Goal: Obtain resource: Download file/media

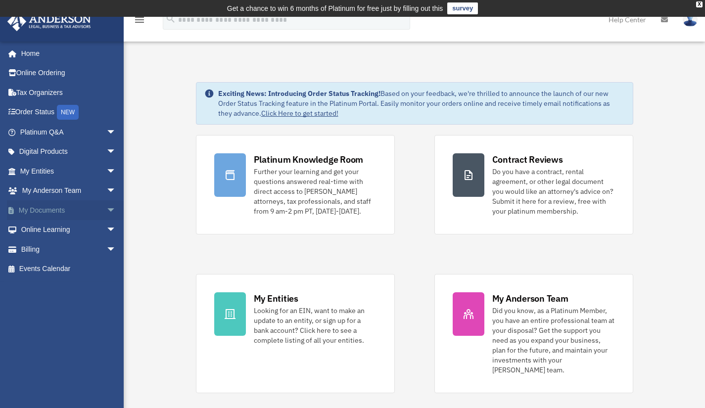
click at [106, 209] on span "arrow_drop_down" at bounding box center [116, 210] width 20 height 20
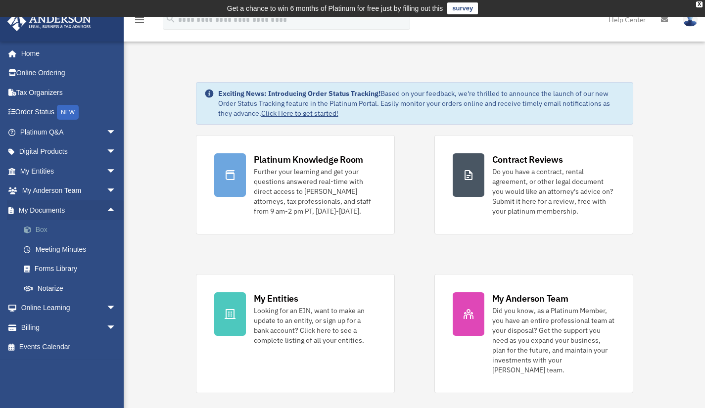
click at [45, 229] on link "Box" at bounding box center [72, 230] width 117 height 20
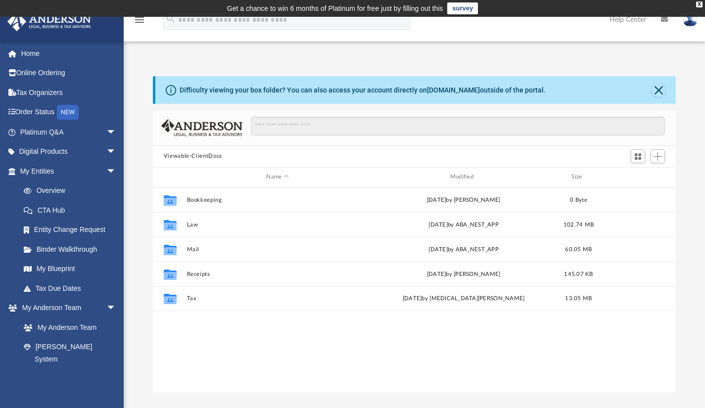
scroll to position [217, 516]
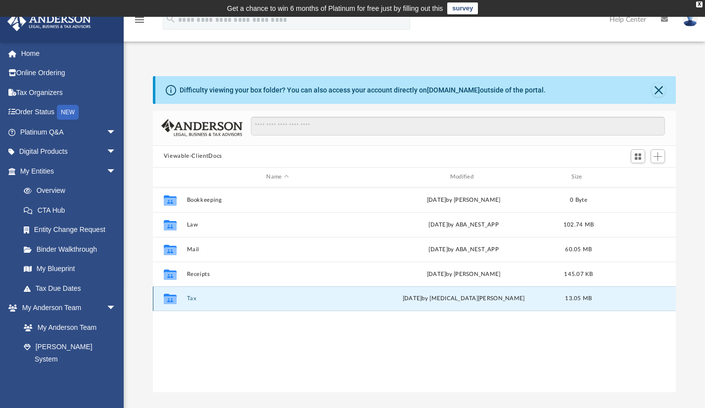
click at [190, 297] on button "Tax" at bounding box center [278, 298] width 182 height 6
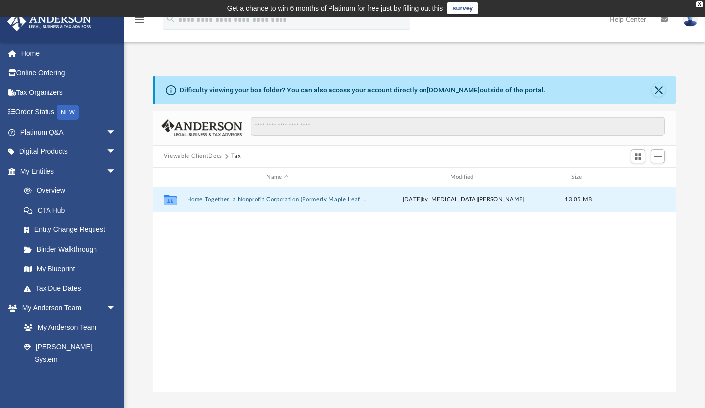
click at [275, 198] on button "Home Together, a Nonprofit Corporation (Formerly Maple Leaf Foundation)" at bounding box center [278, 199] width 182 height 6
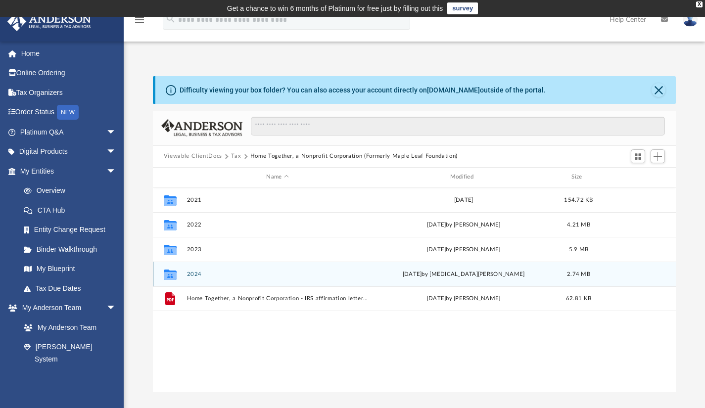
click at [196, 274] on button "2024" at bounding box center [278, 274] width 182 height 6
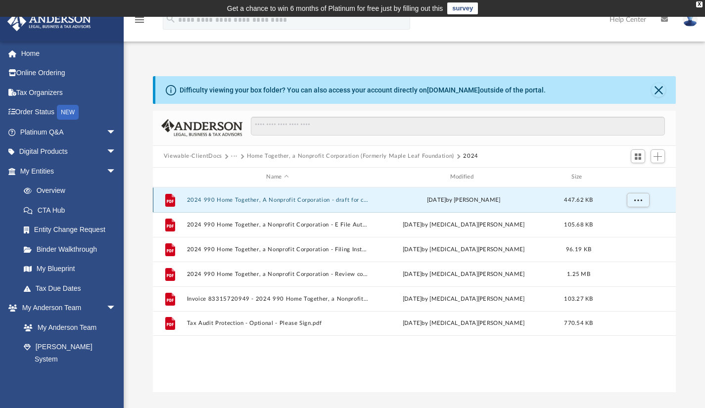
click at [352, 198] on button "2024 990 Home Together, A Nonprofit Corporation - draft for client review.pdf" at bounding box center [278, 199] width 182 height 6
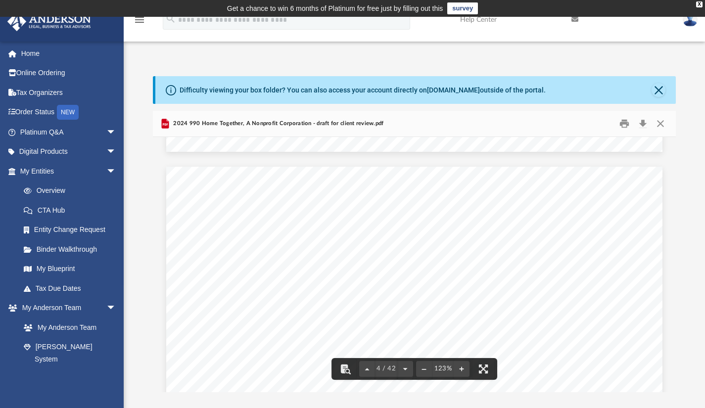
scroll to position [0, 0]
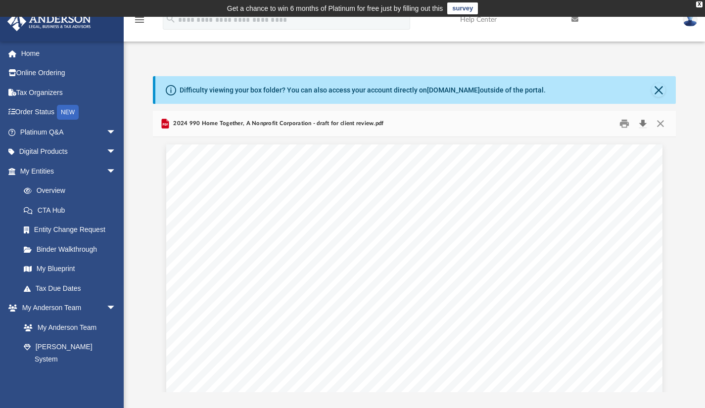
click at [641, 125] on button "Download" at bounding box center [643, 123] width 18 height 15
click at [142, 34] on div "menu search Site Menu add [EMAIL_ADDRESS][DOMAIN_NAME] My Profile Reset Passwor…" at bounding box center [352, 24] width 690 height 34
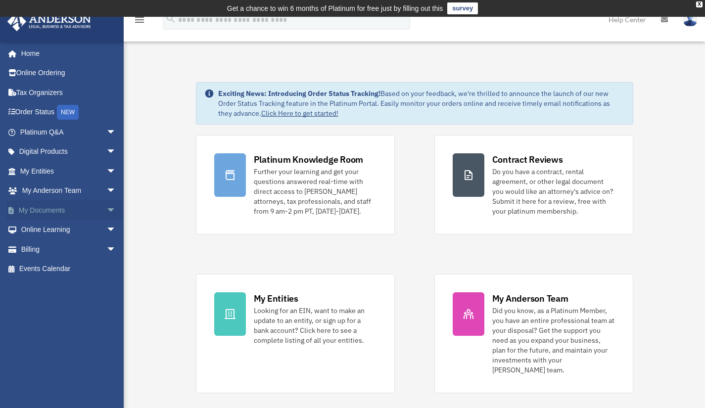
click at [106, 209] on span "arrow_drop_down" at bounding box center [116, 210] width 20 height 20
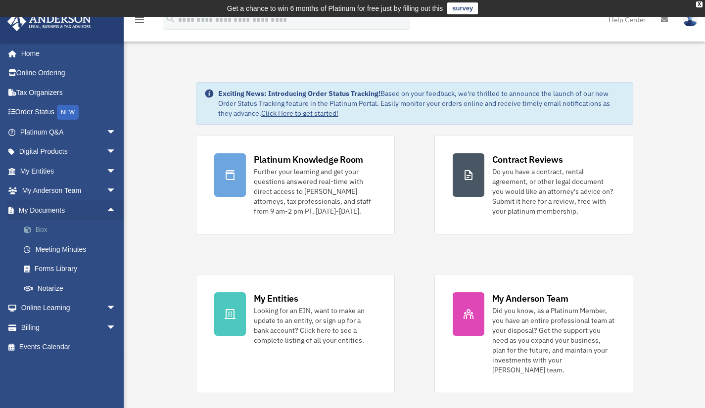
click at [68, 232] on link "Box" at bounding box center [72, 230] width 117 height 20
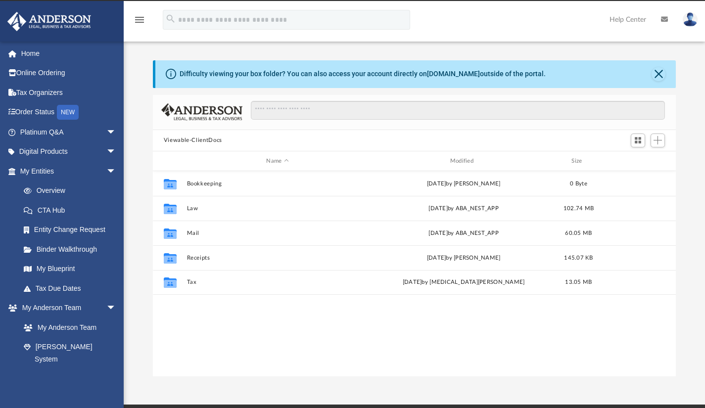
scroll to position [217, 516]
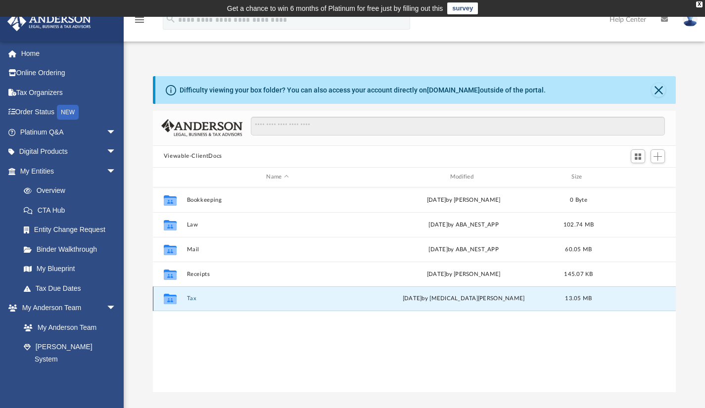
click at [194, 299] on button "Tax" at bounding box center [278, 298] width 182 height 6
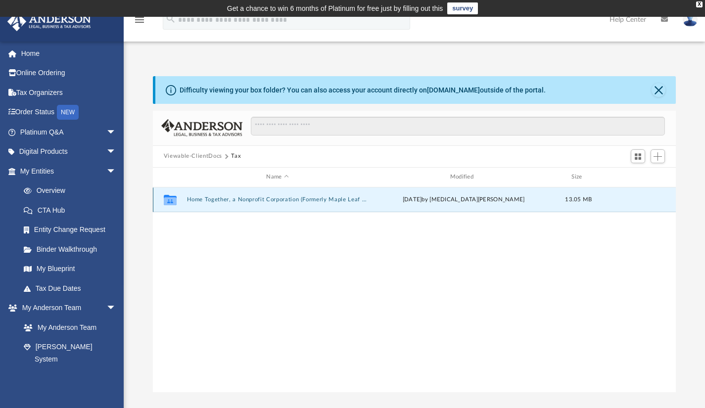
click at [257, 199] on button "Home Together, a Nonprofit Corporation (Formerly Maple Leaf Foundation)" at bounding box center [278, 199] width 182 height 6
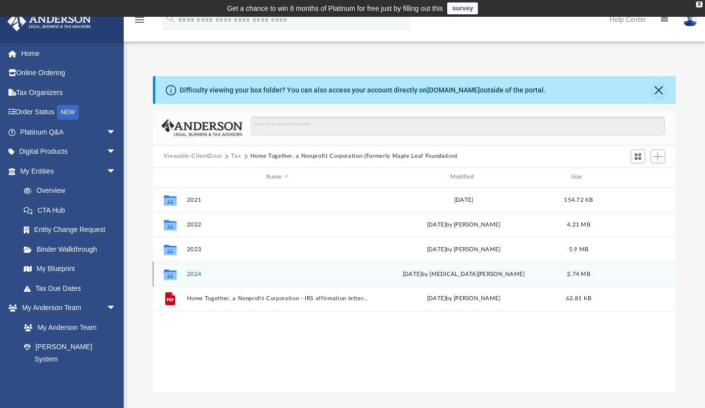
click at [198, 274] on button "2024" at bounding box center [278, 274] width 182 height 6
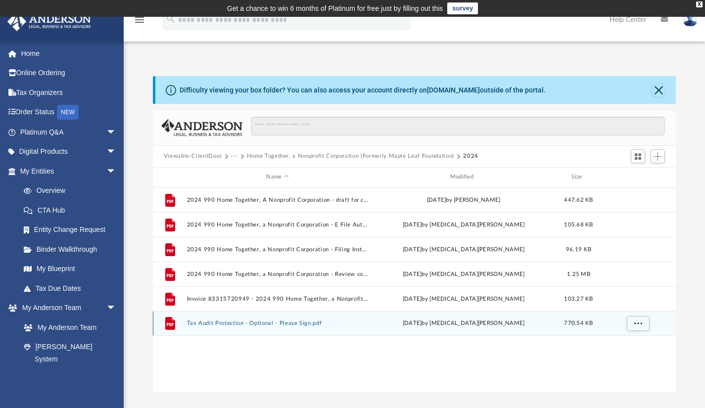
click at [317, 322] on button "Tax Audit Protection - Optional - Please Sign.pdf" at bounding box center [278, 323] width 182 height 6
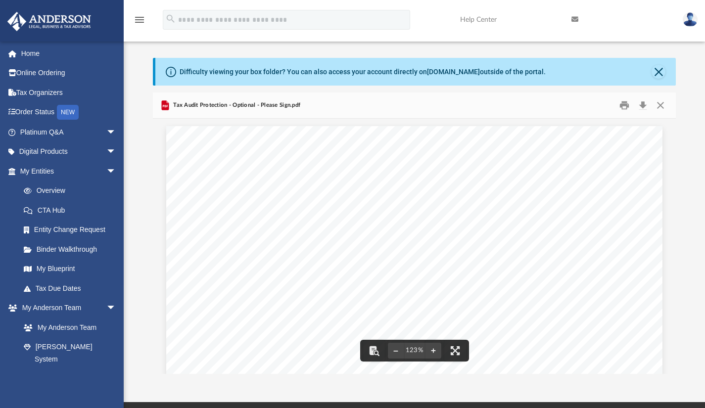
scroll to position [0, 0]
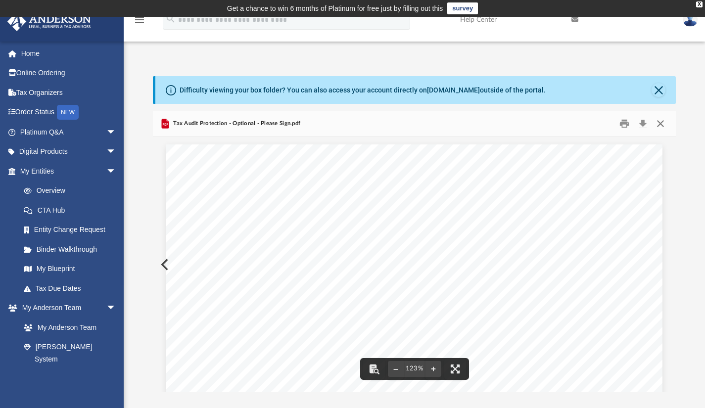
click at [662, 124] on button "Close" at bounding box center [661, 123] width 18 height 15
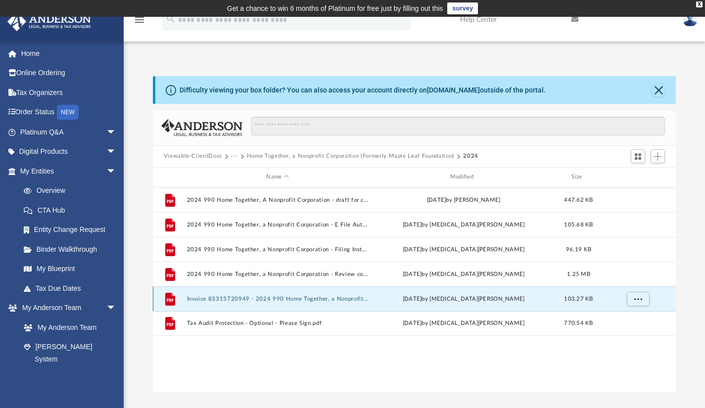
click at [352, 298] on button "Invoice 83315720949 - 2024 990 Home Together, a Nonprofit Corporation.pdf" at bounding box center [278, 298] width 182 height 6
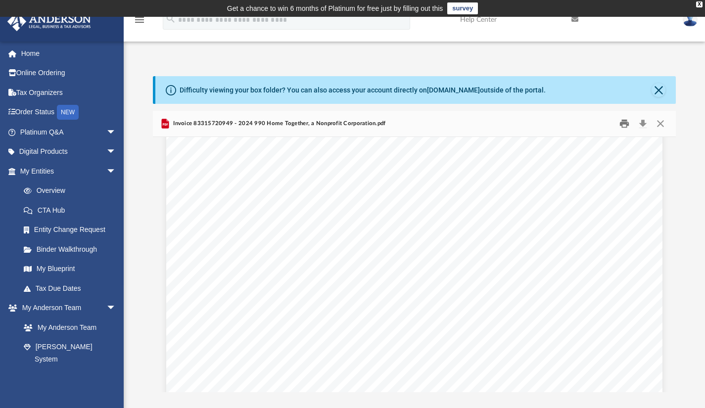
click at [626, 127] on button "Print" at bounding box center [625, 123] width 20 height 15
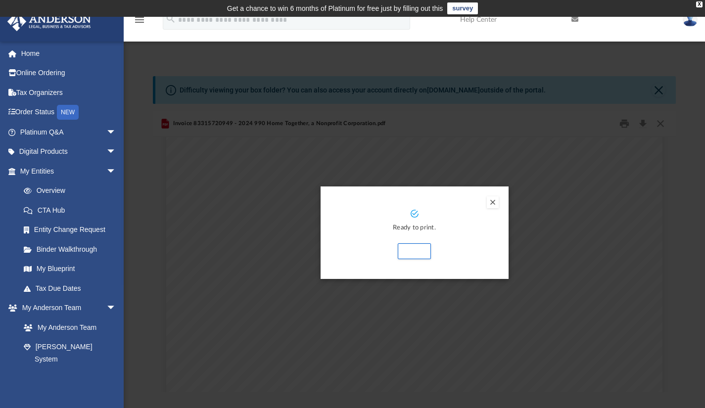
click at [419, 235] on div "Ready to print. Print" at bounding box center [415, 235] width 168 height 50
click at [422, 252] on button "Print" at bounding box center [414, 251] width 33 height 16
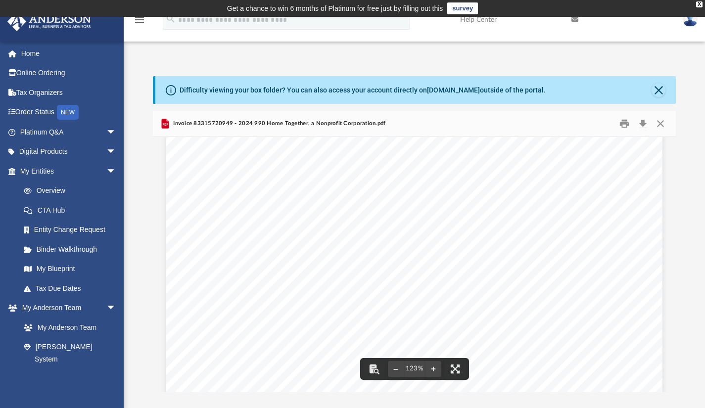
scroll to position [13, 0]
click at [663, 126] on button "Close" at bounding box center [661, 123] width 18 height 15
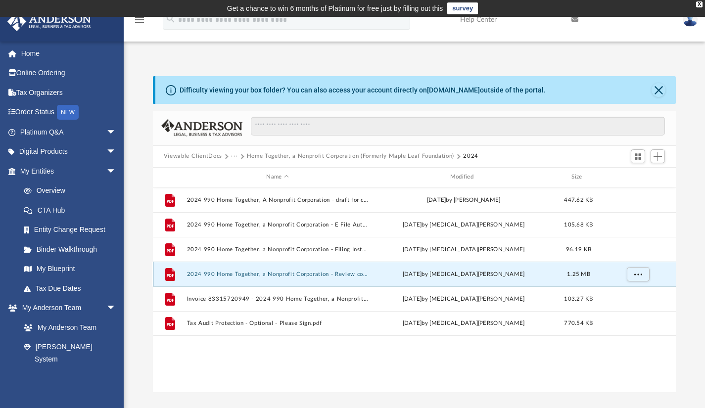
click at [340, 275] on button "2024 990 Home Together, a Nonprofit Corporation - Review copy.pdf" at bounding box center [278, 274] width 182 height 6
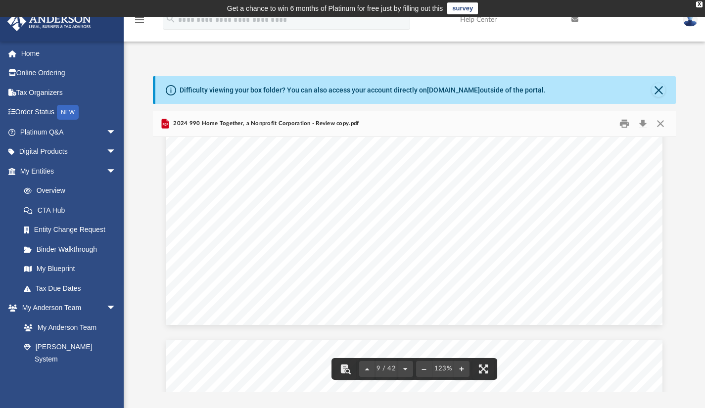
scroll to position [5034, 0]
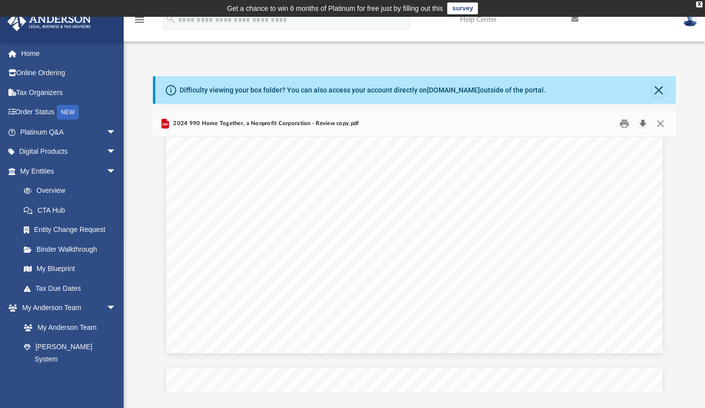
click at [645, 125] on button "Download" at bounding box center [643, 123] width 18 height 15
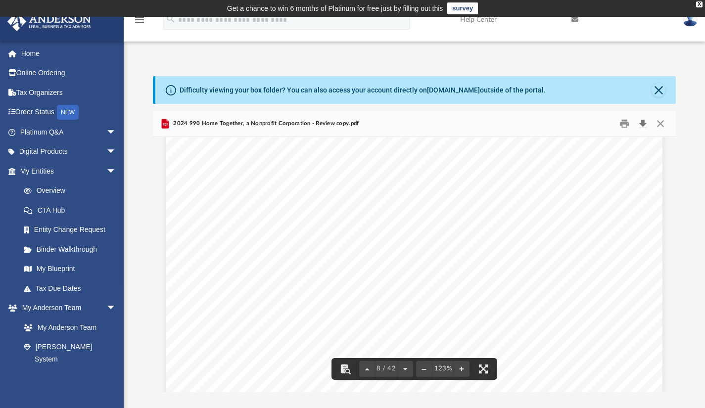
scroll to position [4699, 0]
click at [664, 126] on button "Close" at bounding box center [661, 123] width 18 height 15
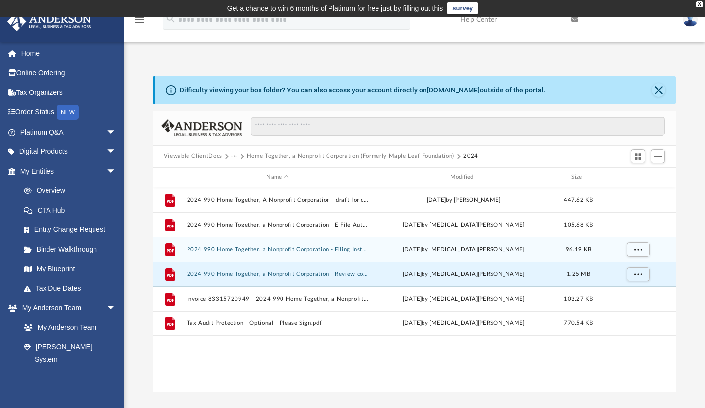
click at [366, 250] on button "2024 990 Home Together, a Nonprofit Corporation - Filing Instructions.pdf" at bounding box center [278, 249] width 182 height 6
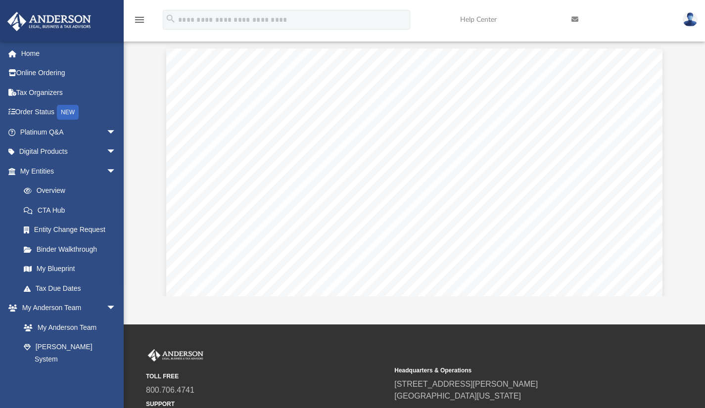
scroll to position [97, 0]
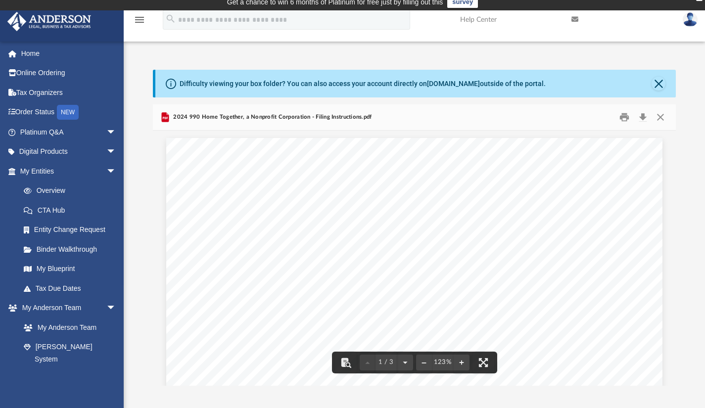
scroll to position [0, 0]
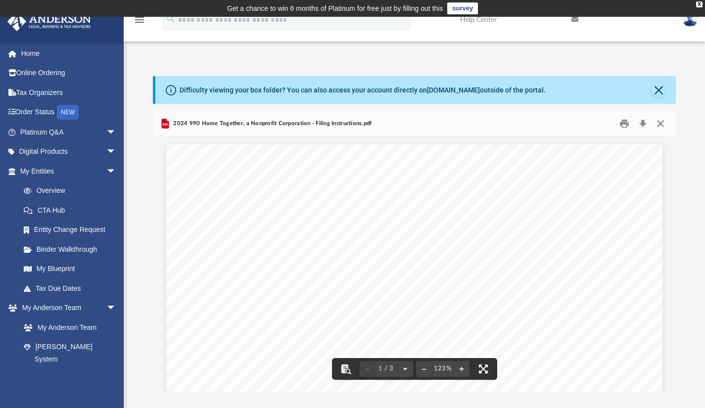
click at [664, 123] on button "Close" at bounding box center [661, 123] width 18 height 15
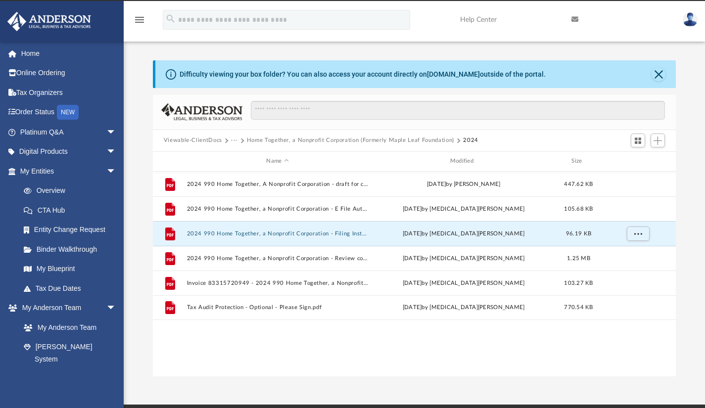
scroll to position [17, 0]
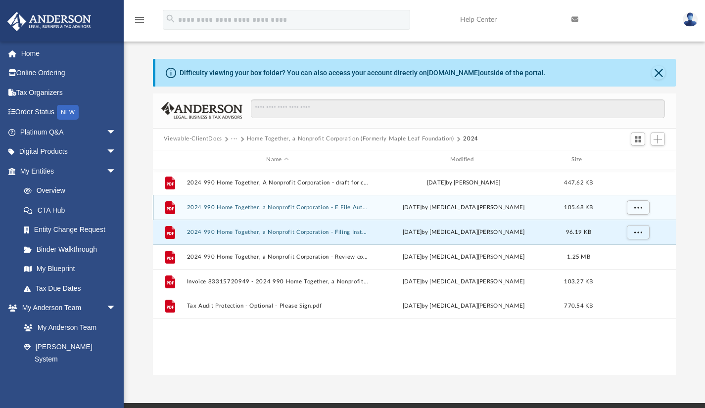
click at [342, 208] on button "2024 990 Home Together, a Nonprofit Corporation - E File Authorization - Please…" at bounding box center [278, 207] width 182 height 6
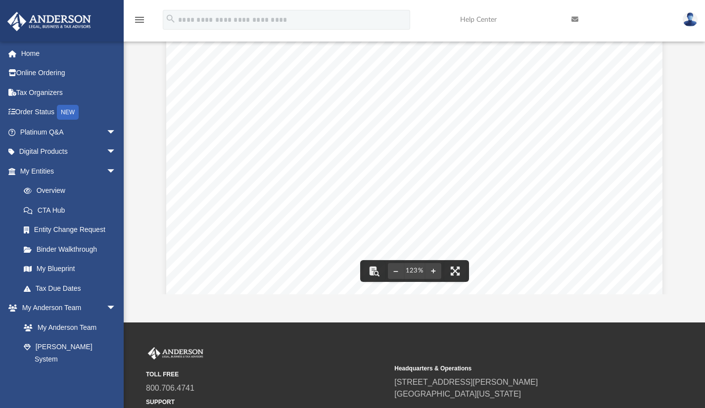
scroll to position [112, 0]
